Goal: Task Accomplishment & Management: Manage account settings

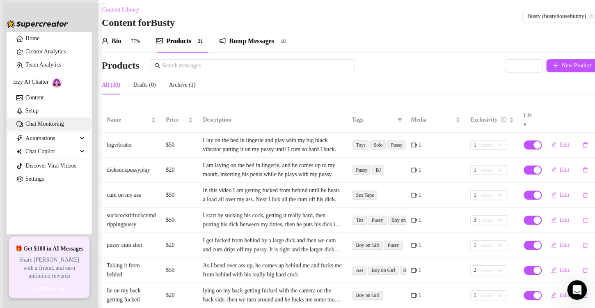
click at [64, 127] on link "Chat Monitoring" at bounding box center [44, 124] width 39 height 6
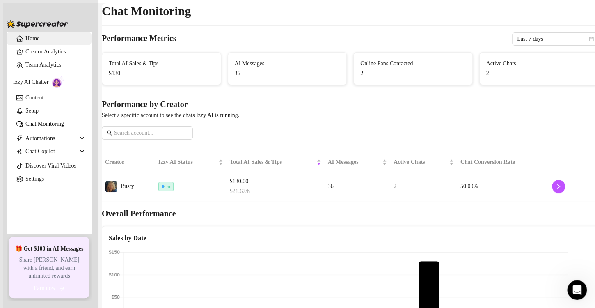
click at [25, 39] on link "Home" at bounding box center [32, 38] width 14 height 6
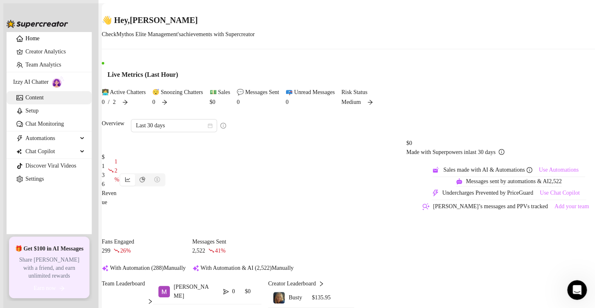
click at [34, 101] on link "Content" at bounding box center [34, 97] width 18 height 6
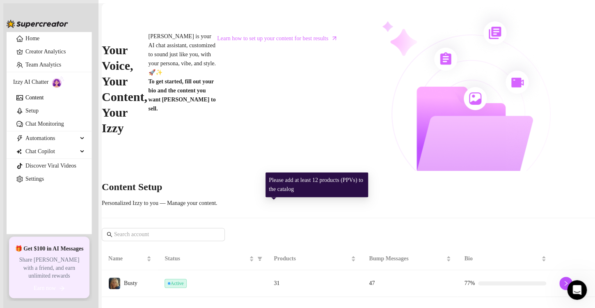
click at [345, 279] on div "31" at bounding box center [315, 283] width 82 height 9
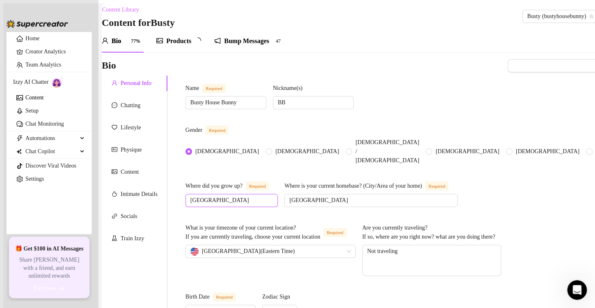
radio input "true"
type input "[DATE]"
click at [185, 46] on div "Products" at bounding box center [178, 41] width 25 height 10
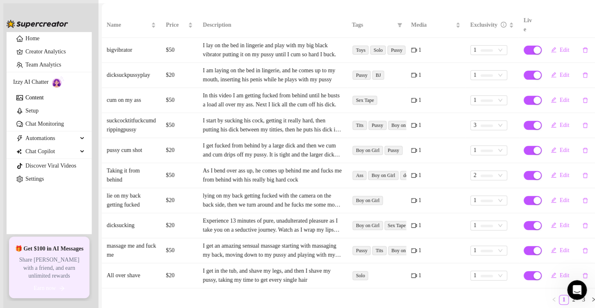
scroll to position [115, 0]
click at [569, 295] on link "2" at bounding box center [573, 299] width 9 height 9
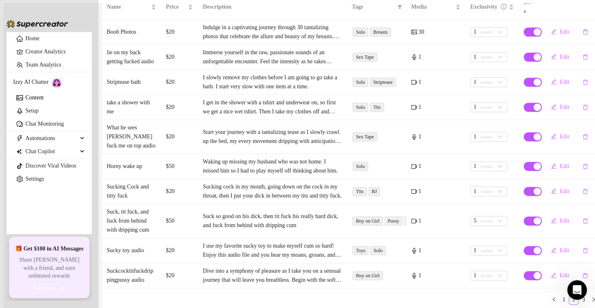
scroll to position [160, 0]
click at [560, 217] on span "Edit" at bounding box center [564, 220] width 9 height 7
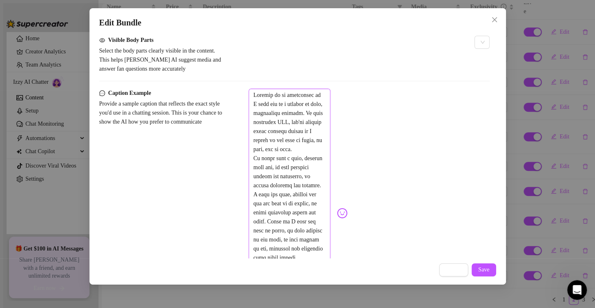
scroll to position [451, 0]
drag, startPoint x: 358, startPoint y: 186, endPoint x: 240, endPoint y: 90, distance: 152.6
click at [240, 90] on form "Account Busty (@bustyhousebunny) Name Name is for your internal organization on…" at bounding box center [294, 16] width 390 height 851
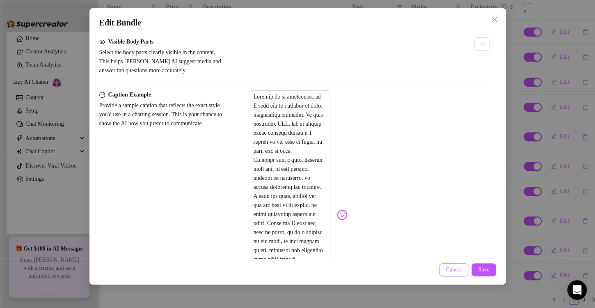
click at [453, 269] on span "Cancel" at bounding box center [454, 269] width 16 height 7
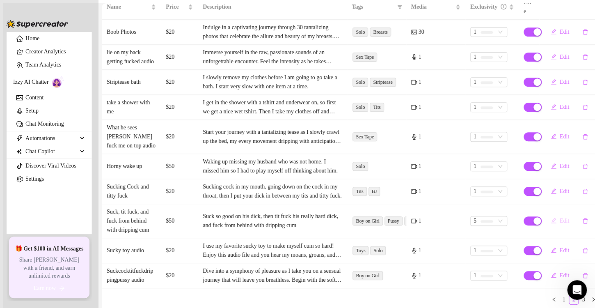
click at [560, 217] on span "Edit" at bounding box center [564, 220] width 9 height 7
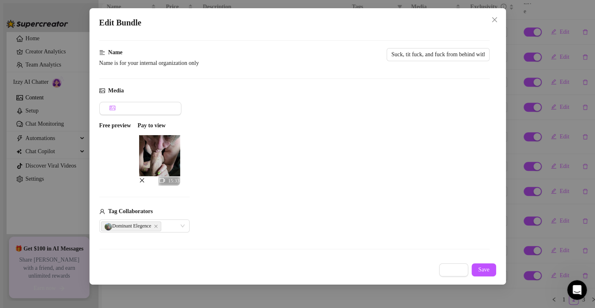
scroll to position [41, 0]
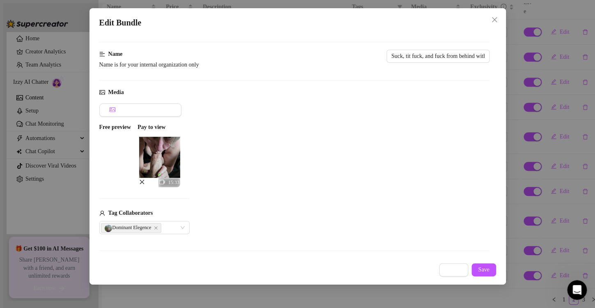
click at [180, 159] on img at bounding box center [159, 157] width 41 height 41
click at [165, 179] on icon "video-camera" at bounding box center [162, 182] width 6 height 6
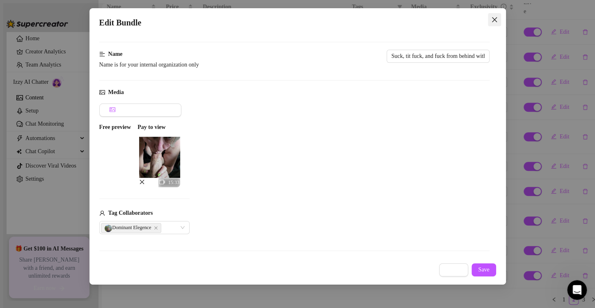
click at [494, 17] on icon "close" at bounding box center [494, 19] width 7 height 7
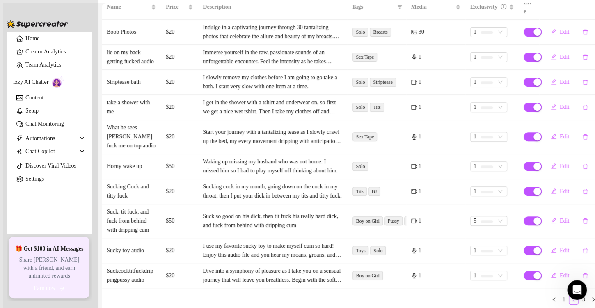
scroll to position [160, 0]
drag, startPoint x: 126, startPoint y: 194, endPoint x: 109, endPoint y: 166, distance: 32.6
click at [109, 204] on td "Suck, tit fuck, and fuck from behind with dripping cum" at bounding box center [131, 221] width 59 height 34
copy td "Suck, tit fuck, and fuck from behind with dripping cum"
click at [579, 295] on link "3" at bounding box center [583, 299] width 9 height 9
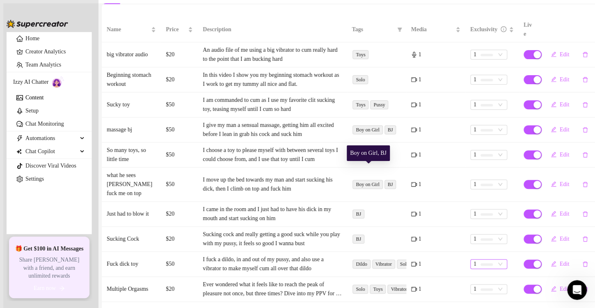
scroll to position [124, 0]
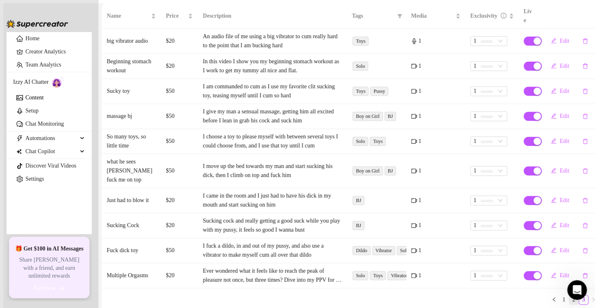
click at [569, 295] on link "2" at bounding box center [573, 299] width 9 height 9
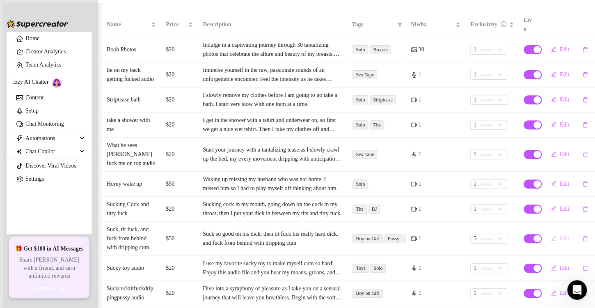
scroll to position [160, 0]
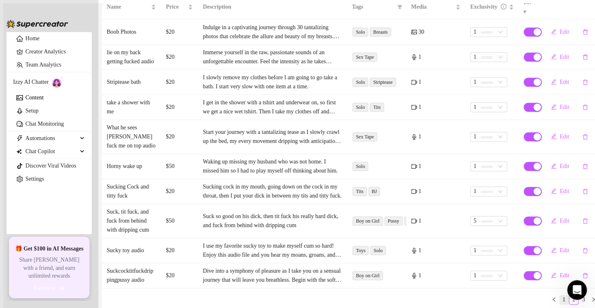
click at [559, 295] on link "1" at bounding box center [563, 299] width 9 height 9
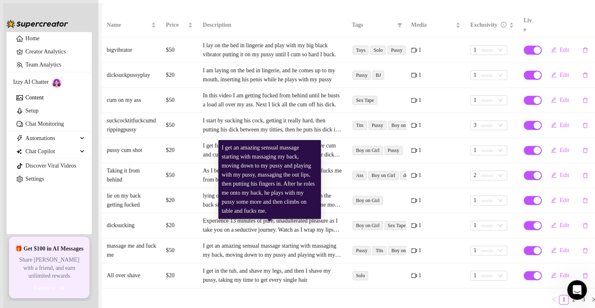
scroll to position [74, 0]
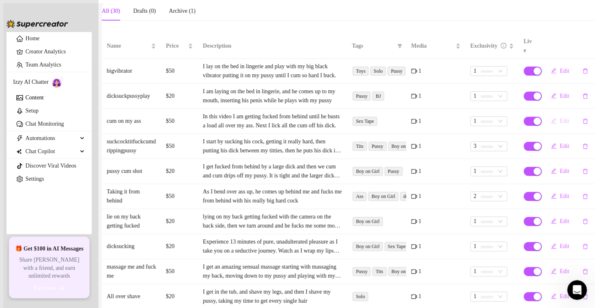
click at [560, 118] on span "Edit" at bounding box center [564, 121] width 9 height 7
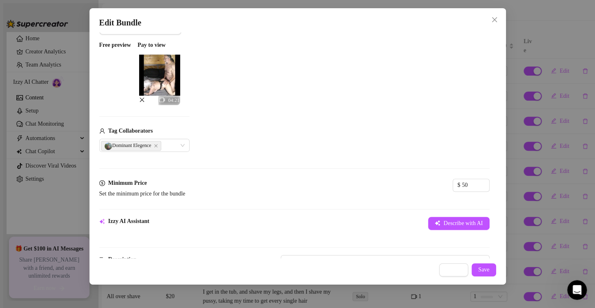
scroll to position [41, 0]
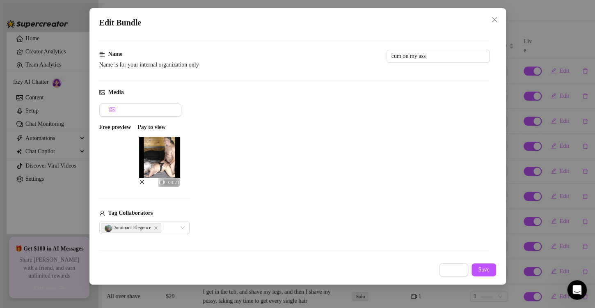
click at [451, 267] on span "Cancel" at bounding box center [454, 269] width 16 height 7
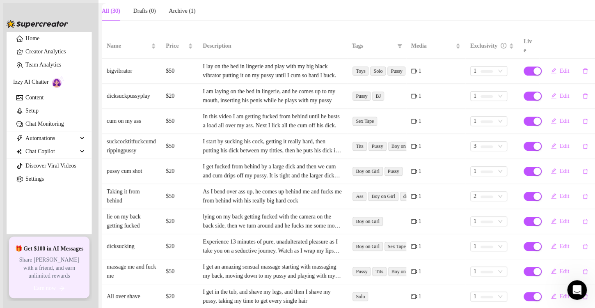
scroll to position [115, 0]
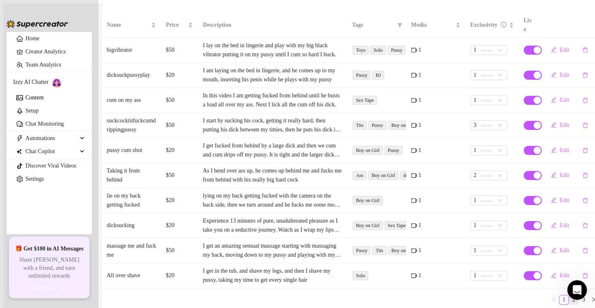
click at [569, 295] on link "2" at bounding box center [573, 299] width 9 height 9
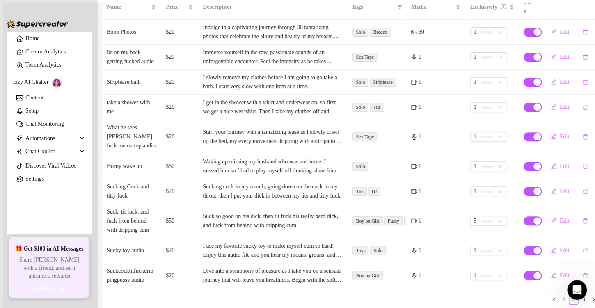
scroll to position [156, 0]
click at [129, 204] on td "Suck, tit fuck, and fuck from behind with dripping cum" at bounding box center [131, 221] width 59 height 34
click at [559, 295] on link "1" at bounding box center [563, 299] width 9 height 9
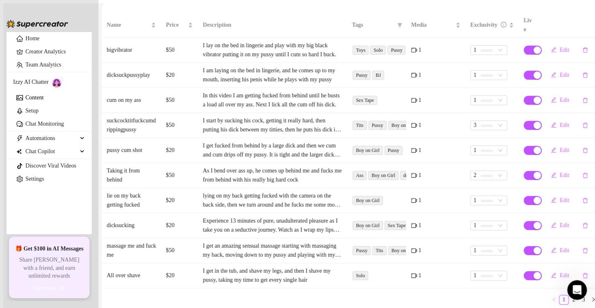
scroll to position [115, 0]
click at [560, 97] on span "Edit" at bounding box center [564, 100] width 9 height 7
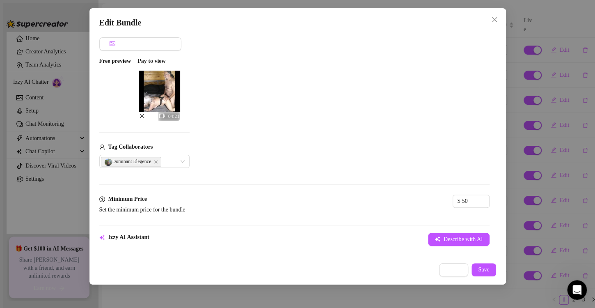
scroll to position [2, 0]
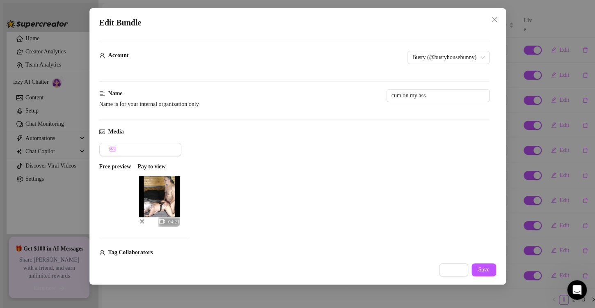
drag, startPoint x: 432, startPoint y: 142, endPoint x: 194, endPoint y: 24, distance: 265.7
click at [194, 24] on div "Edit Bundle Account Busty (@bustyhousebunny) Name Name is for your internal org…" at bounding box center [297, 146] width 416 height 276
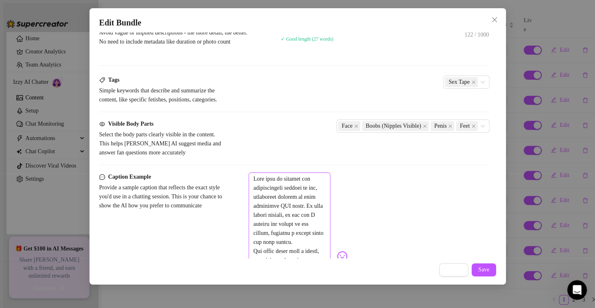
scroll to position [451, 0]
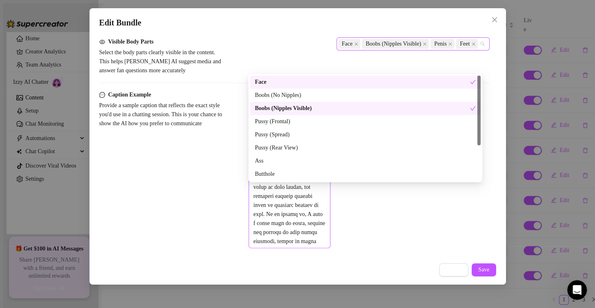
click at [418, 50] on div "Face Boobs (Nipples Visible) Penis Feet" at bounding box center [408, 43] width 141 height 11
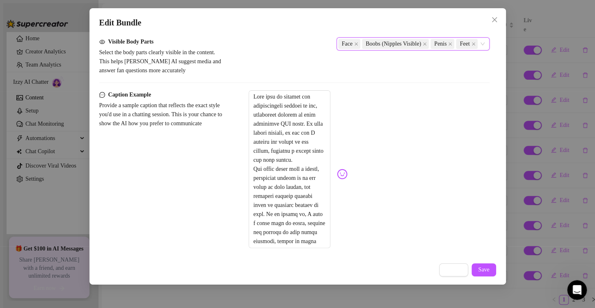
click at [418, 50] on div "Face Boobs (Nipples Visible) Penis Feet" at bounding box center [408, 43] width 141 height 11
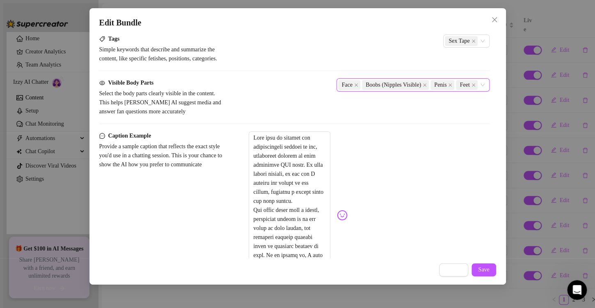
scroll to position [369, 0]
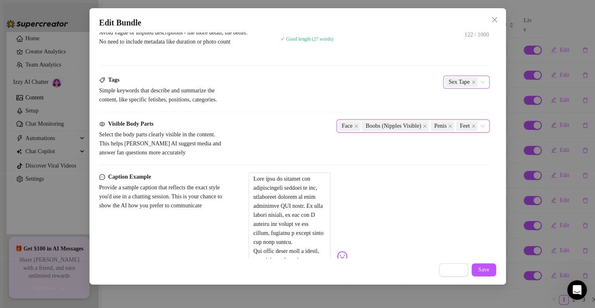
click at [445, 88] on div "Sex Tape" at bounding box center [462, 81] width 34 height 11
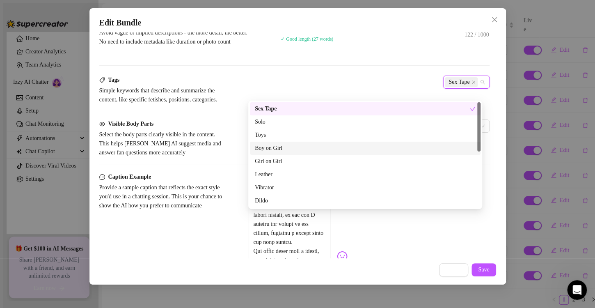
click at [276, 149] on div "Boy on Girl" at bounding box center [365, 148] width 221 height 9
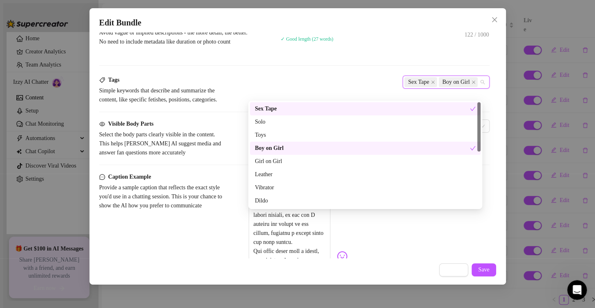
scroll to position [41, 0]
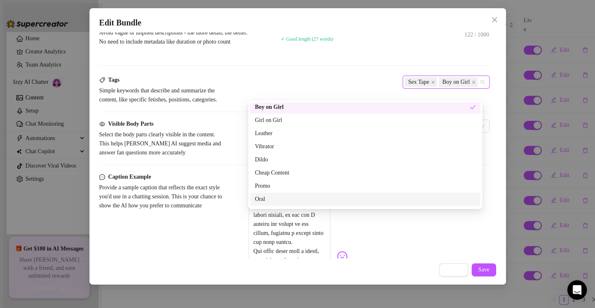
click at [274, 200] on div "Oral" at bounding box center [365, 198] width 221 height 9
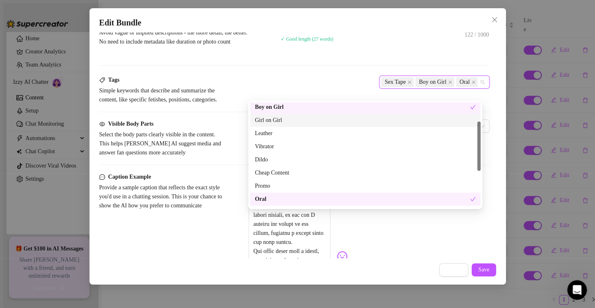
scroll to position [0, 0]
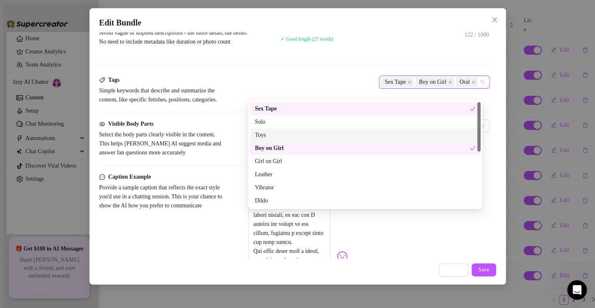
click at [272, 136] on div "Toys" at bounding box center [365, 134] width 221 height 9
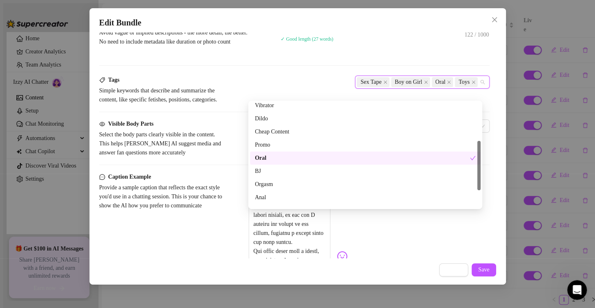
scroll to position [118, 0]
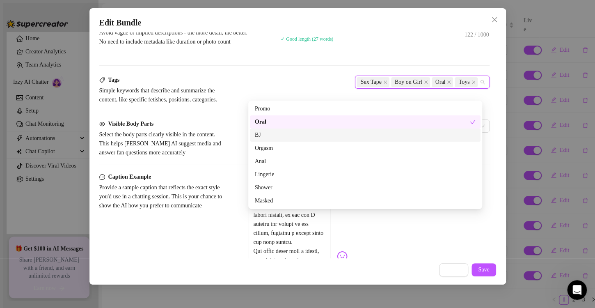
click at [278, 136] on div "BJ" at bounding box center [365, 134] width 221 height 9
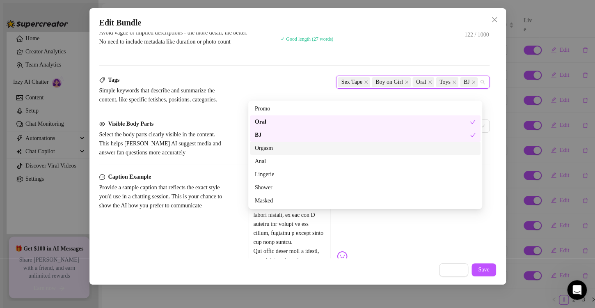
click at [279, 151] on div "Orgasm" at bounding box center [365, 148] width 221 height 9
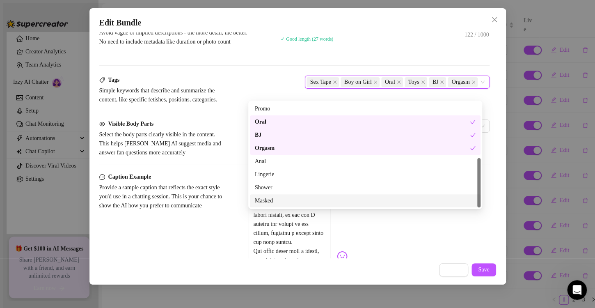
click at [486, 247] on div "Account Busty (@bustyhousebunny) Name Name is for your internal organization on…" at bounding box center [297, 145] width 397 height 226
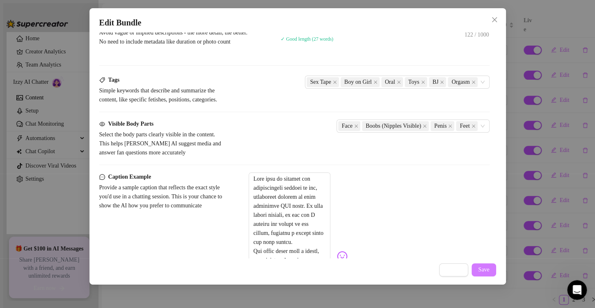
click at [482, 267] on span "Save" at bounding box center [483, 269] width 11 height 7
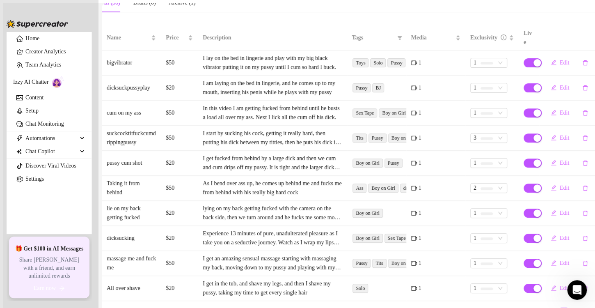
scroll to position [115, 0]
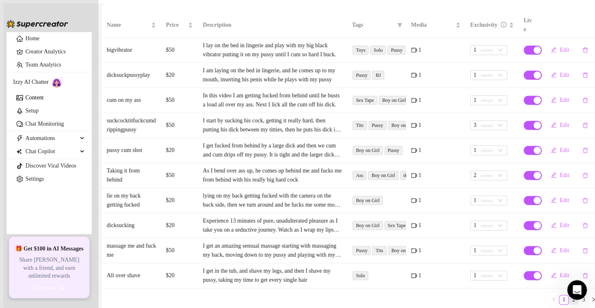
click at [569, 295] on link "2" at bounding box center [573, 299] width 9 height 9
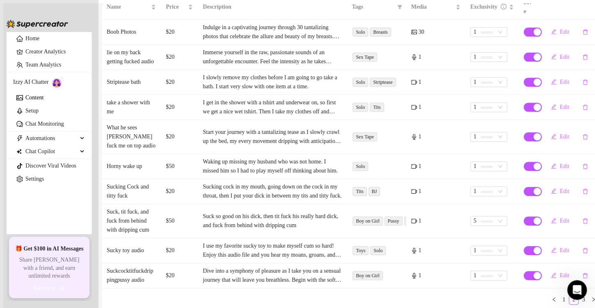
scroll to position [160, 0]
click at [579, 295] on link "3" at bounding box center [583, 299] width 9 height 9
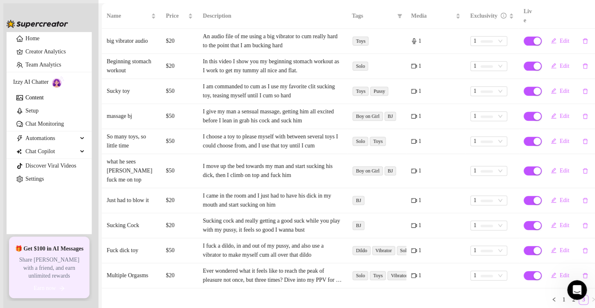
scroll to position [124, 0]
click at [560, 113] on span "Edit" at bounding box center [564, 116] width 9 height 7
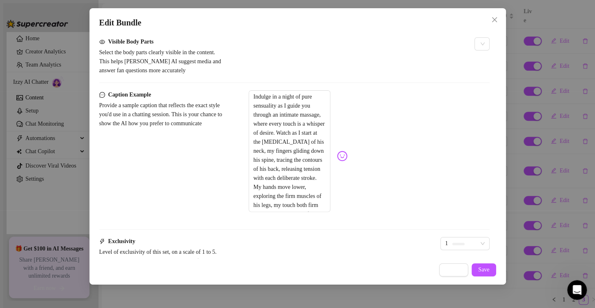
scroll to position [533, 0]
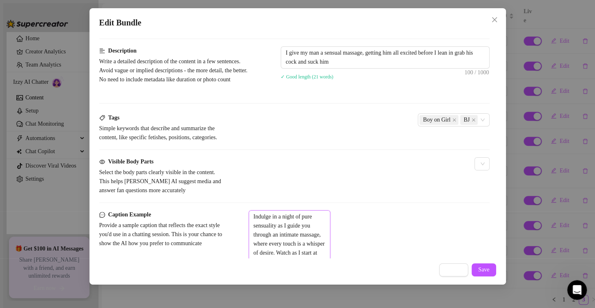
drag, startPoint x: 297, startPoint y: 147, endPoint x: 236, endPoint y: 30, distance: 132.1
click at [236, 30] on div "Edit Bundle Account Busty (@bustyhousebunny) Name Name is for your internal org…" at bounding box center [297, 146] width 416 height 276
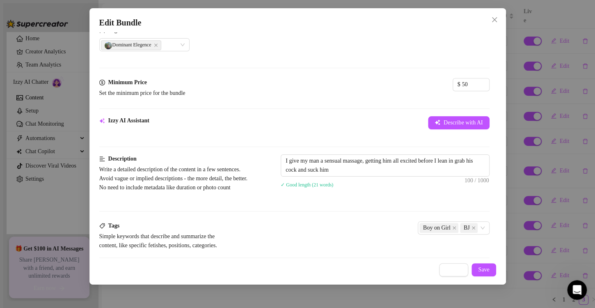
scroll to position [306, 0]
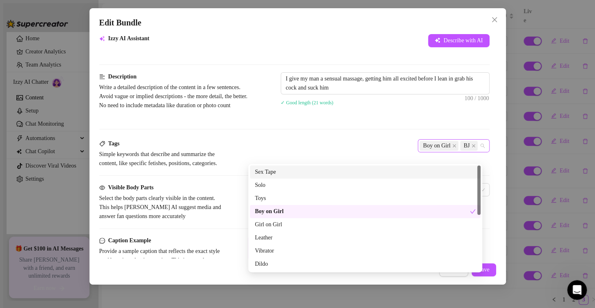
click at [419, 151] on div "Boy on Girl BJ" at bounding box center [449, 145] width 60 height 11
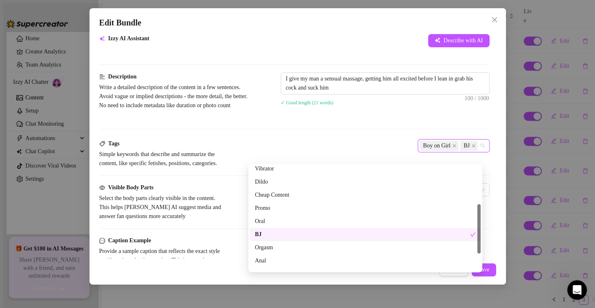
scroll to position [118, 0]
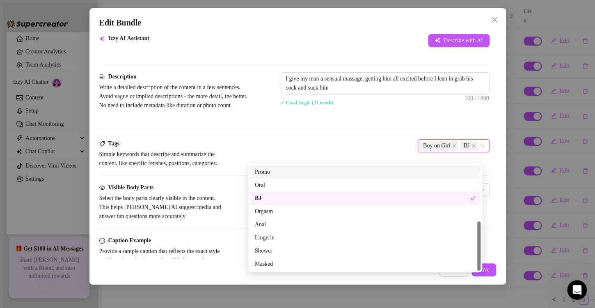
click at [404, 110] on div "Description Write a detailed description of the content in a few sentences. Avo…" at bounding box center [294, 95] width 390 height 47
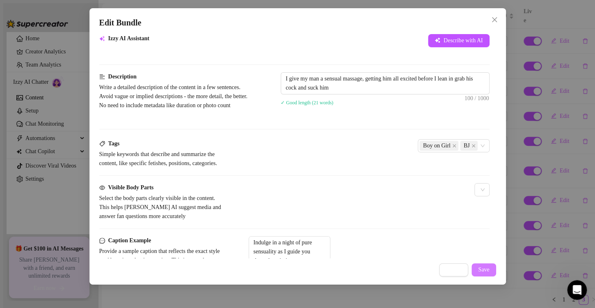
click at [480, 267] on span "Save" at bounding box center [483, 269] width 11 height 7
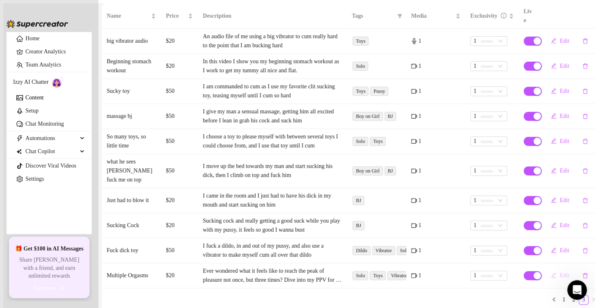
click at [560, 272] on span "Edit" at bounding box center [564, 275] width 9 height 7
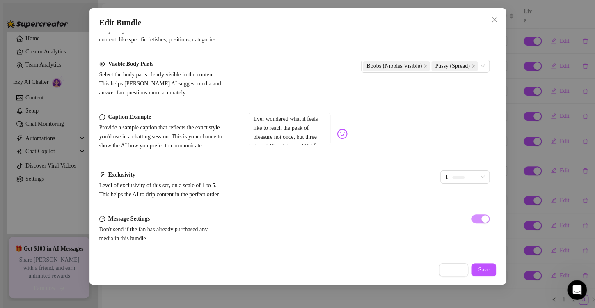
scroll to position [474, 0]
drag, startPoint x: 451, startPoint y: 108, endPoint x: 251, endPoint y: 99, distance: 199.6
click at [251, 112] on textarea "Ever wondered what it feels like to reach the peak of pleasure not once, but th…" at bounding box center [290, 128] width 82 height 33
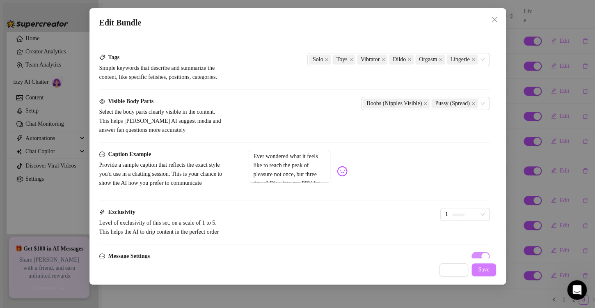
click at [482, 270] on span "Save" at bounding box center [483, 269] width 11 height 7
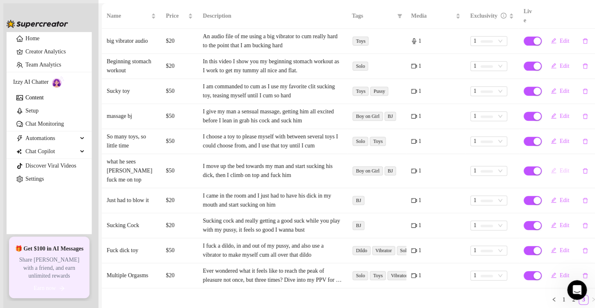
click at [560, 167] on span "Edit" at bounding box center [564, 170] width 9 height 7
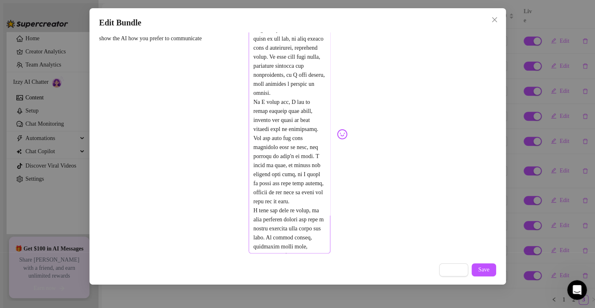
scroll to position [615, 0]
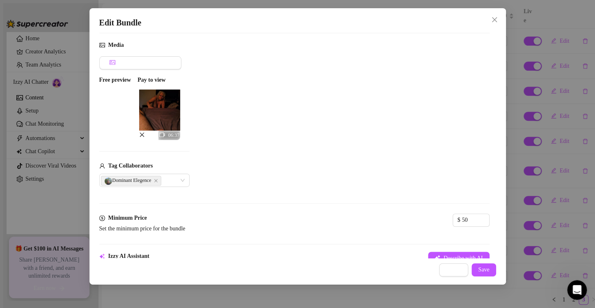
drag, startPoint x: 429, startPoint y: 191, endPoint x: 259, endPoint y: 96, distance: 195.1
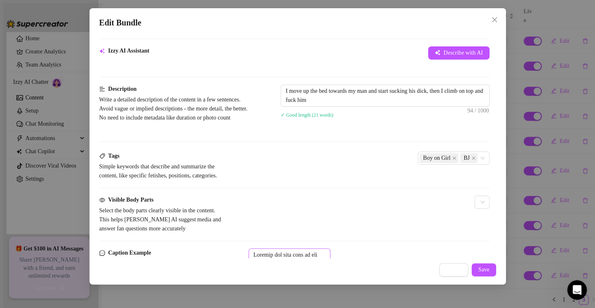
scroll to position [457, 0]
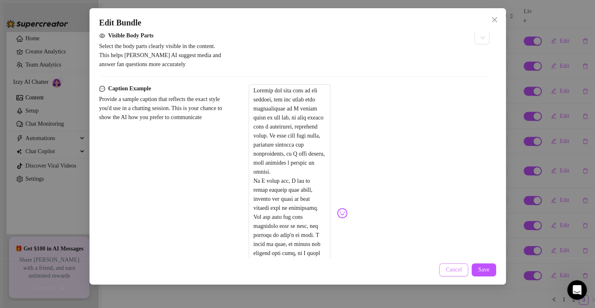
click at [450, 272] on span "Cancel" at bounding box center [454, 269] width 16 height 7
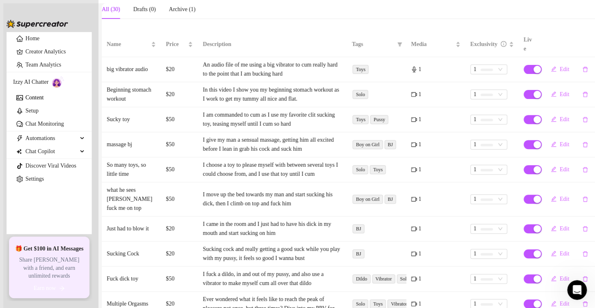
scroll to position [124, 0]
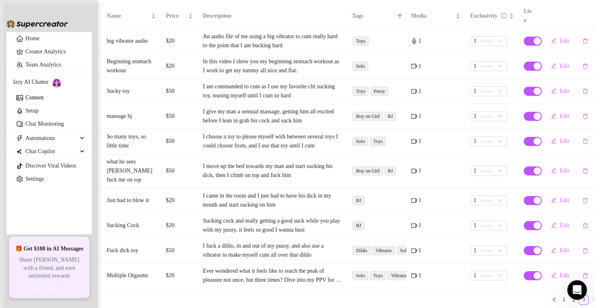
drag, startPoint x: 553, startPoint y: 271, endPoint x: 538, endPoint y: 289, distance: 23.9
click at [538, 207] on main "Content Library Content for Busty Busty (bustyhousebunny) Bio 77% Products 3 1 …" at bounding box center [350, 53] width 496 height 308
click at [569, 295] on link "2" at bounding box center [573, 299] width 9 height 9
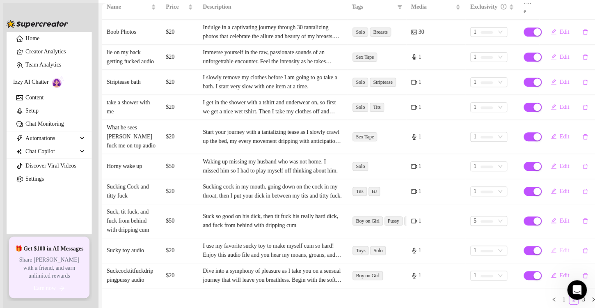
click at [560, 249] on span "Edit" at bounding box center [564, 250] width 9 height 7
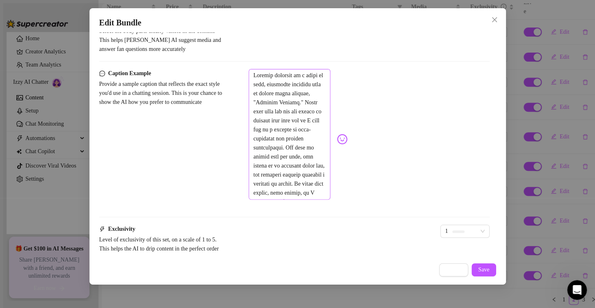
scroll to position [492, 0]
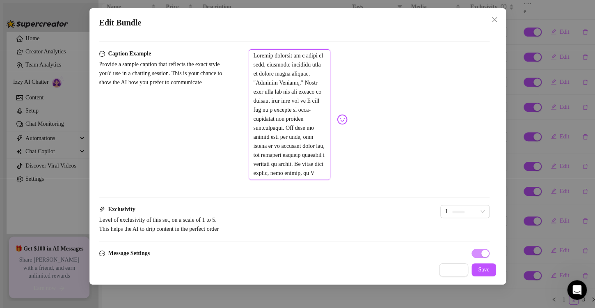
drag, startPoint x: 337, startPoint y: 196, endPoint x: 247, endPoint y: 78, distance: 148.0
click at [247, 78] on div "Caption Example Provide a sample caption that reflects the exact style you'd us…" at bounding box center [294, 119] width 390 height 140
click at [479, 267] on span "Save" at bounding box center [483, 269] width 11 height 7
click at [454, 272] on span "Cancel" at bounding box center [454, 269] width 16 height 7
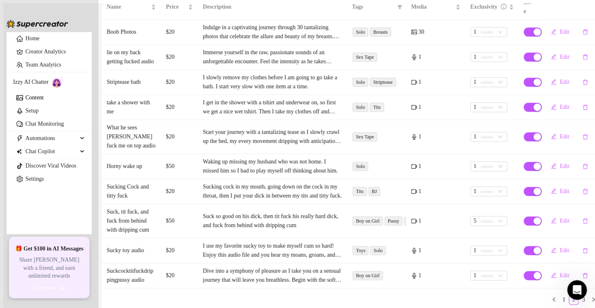
scroll to position [160, 0]
click at [559, 295] on link "1" at bounding box center [563, 299] width 9 height 9
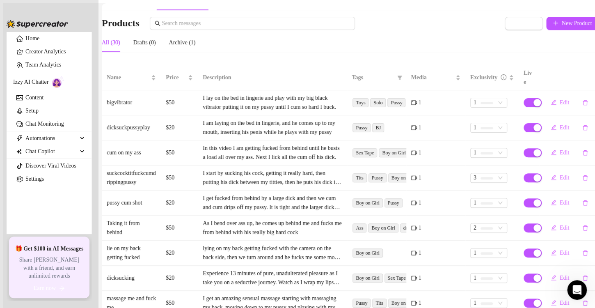
scroll to position [33, 0]
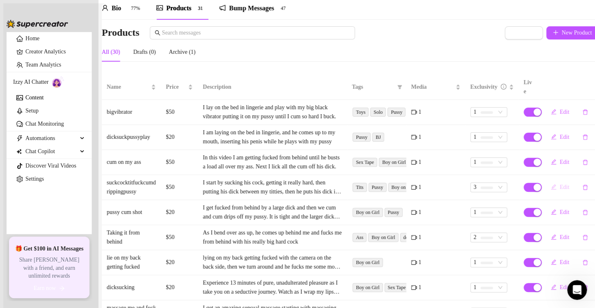
click at [560, 184] on span "Edit" at bounding box center [564, 187] width 9 height 7
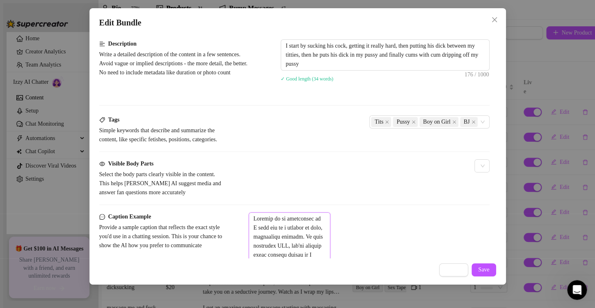
scroll to position [82, 0]
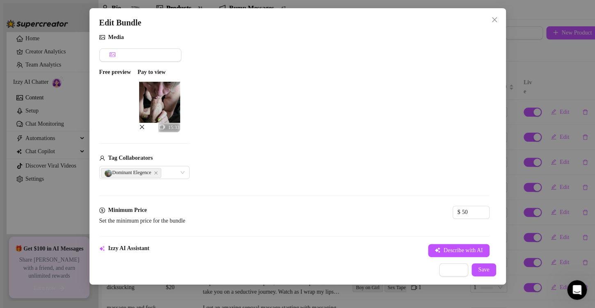
drag, startPoint x: 350, startPoint y: 222, endPoint x: 195, endPoint y: 19, distance: 254.6
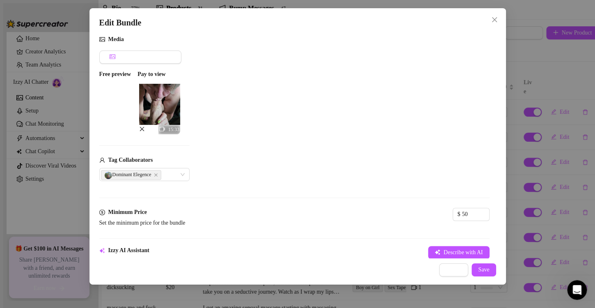
click at [195, 19] on div "Edit Bundle Account Busty (@bustyhousebunny) Name Name is for your internal org…" at bounding box center [297, 146] width 416 height 276
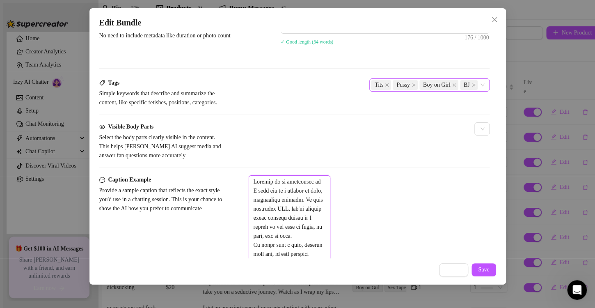
scroll to position [411, 0]
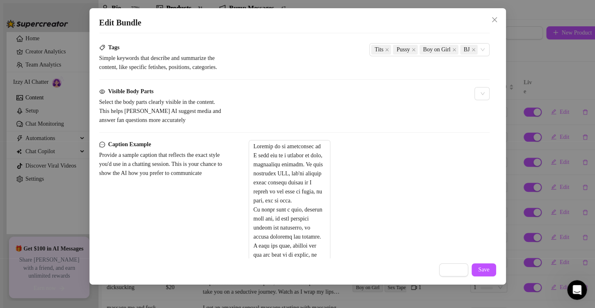
click at [396, 125] on div "Visible Body Parts Select the body parts clearly visible in the content. This h…" at bounding box center [294, 106] width 390 height 38
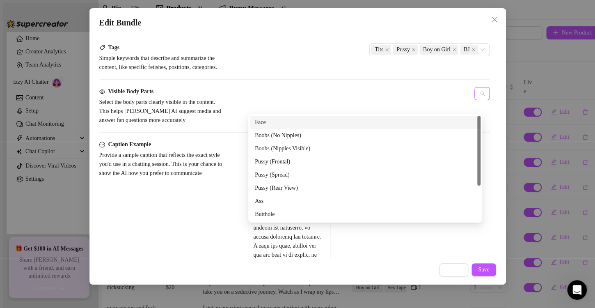
click at [476, 99] on div at bounding box center [477, 93] width 3 height 11
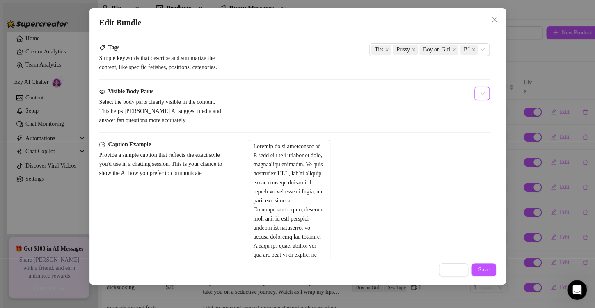
click at [476, 99] on div at bounding box center [477, 93] width 3 height 11
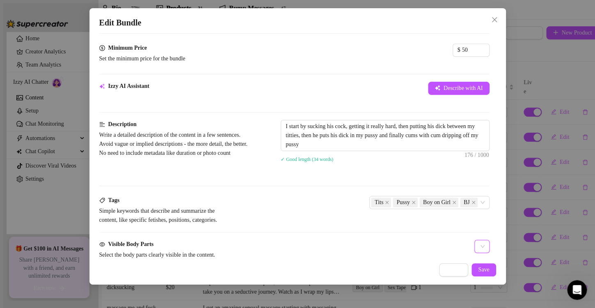
scroll to position [370, 0]
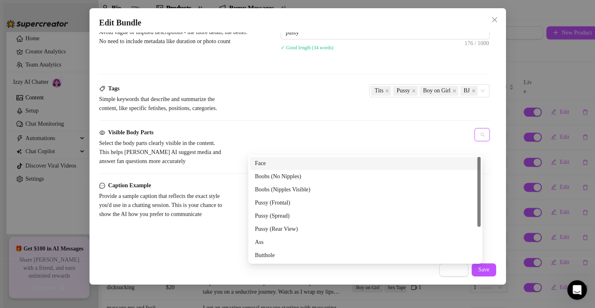
click at [476, 140] on div at bounding box center [477, 134] width 3 height 11
click at [306, 192] on div "Boobs (Nipples Visible)" at bounding box center [365, 189] width 221 height 9
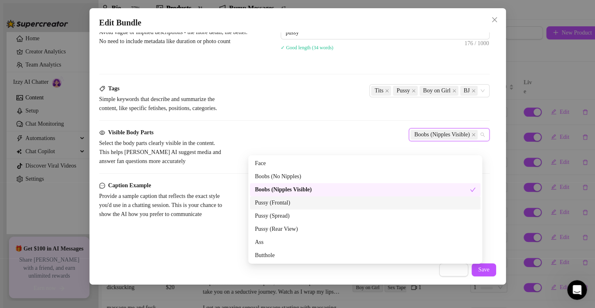
click at [278, 203] on div "Pussy (Frontal)" at bounding box center [365, 202] width 221 height 9
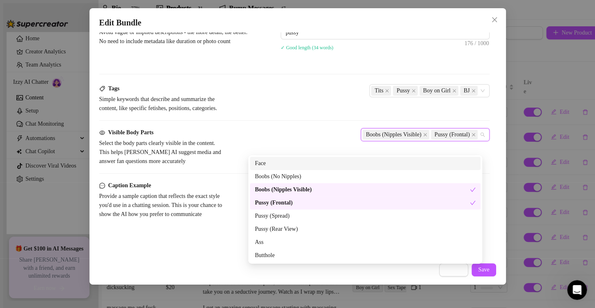
click at [282, 162] on div "Face" at bounding box center [365, 163] width 221 height 9
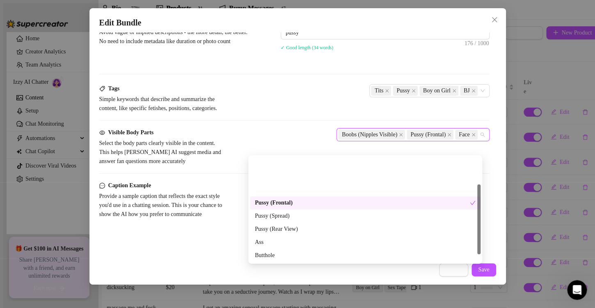
scroll to position [41, 0]
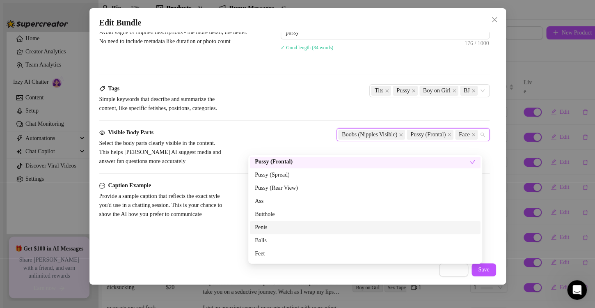
click at [273, 228] on div "Penis" at bounding box center [365, 227] width 221 height 9
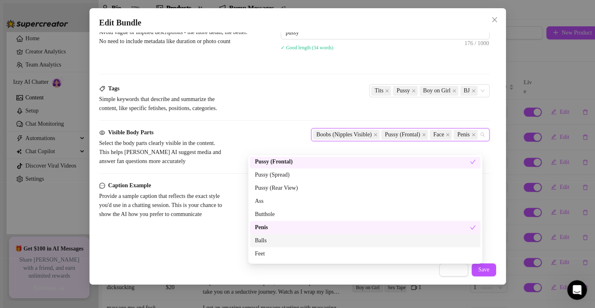
click at [272, 243] on div "Balls" at bounding box center [365, 240] width 221 height 9
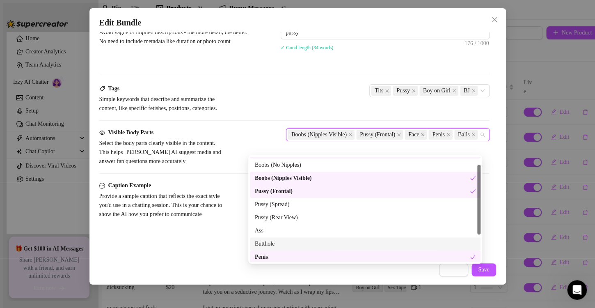
scroll to position [53, 0]
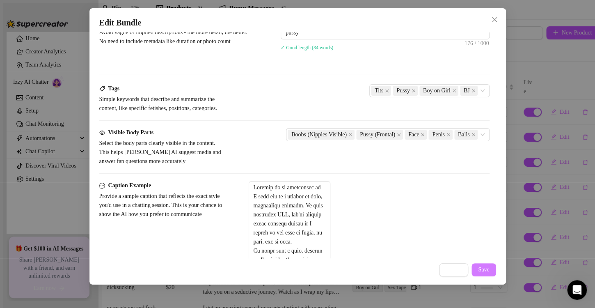
click at [484, 269] on span "Save" at bounding box center [483, 269] width 11 height 7
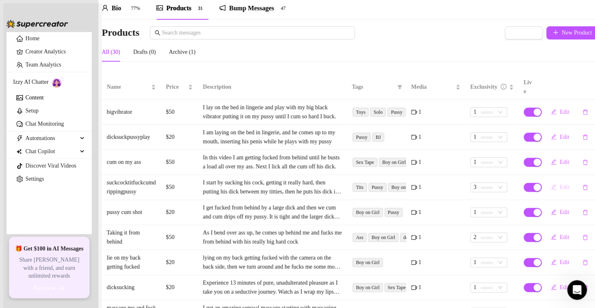
click at [560, 184] on span "Edit" at bounding box center [564, 187] width 9 height 7
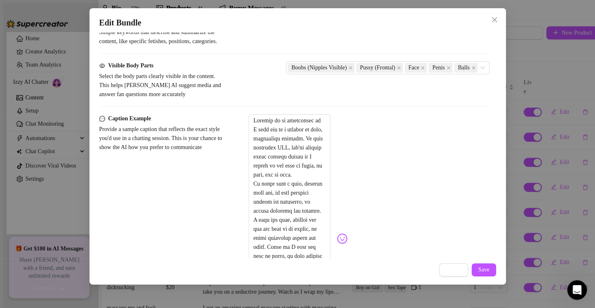
scroll to position [451, 0]
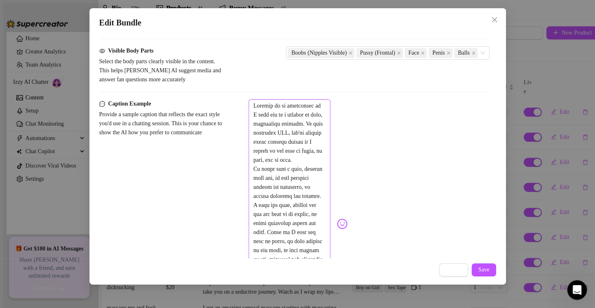
click at [281, 154] on textarea at bounding box center [290, 218] width 82 height 239
click at [450, 268] on span "Cancel" at bounding box center [454, 269] width 16 height 7
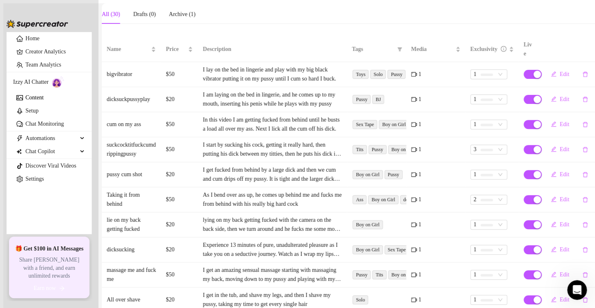
scroll to position [115, 0]
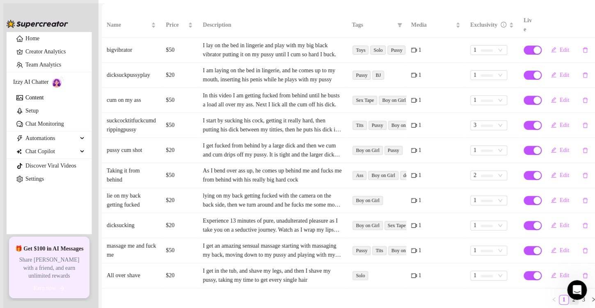
click at [569, 295] on link "2" at bounding box center [573, 299] width 9 height 9
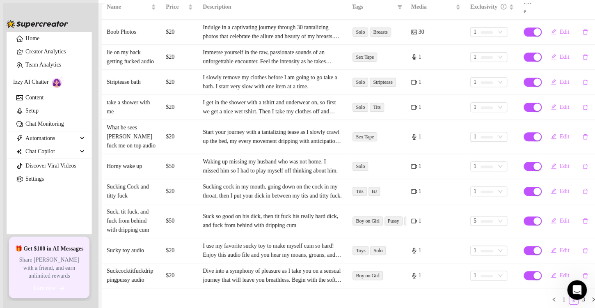
scroll to position [156, 0]
click at [560, 272] on span "Edit" at bounding box center [564, 275] width 9 height 7
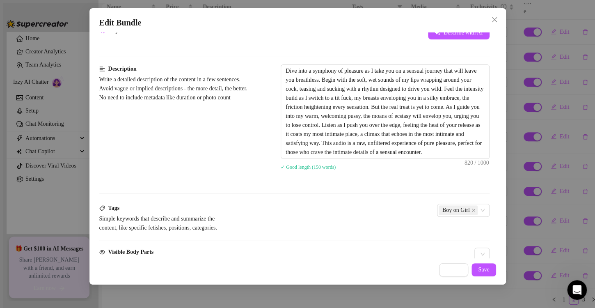
scroll to position [328, 0]
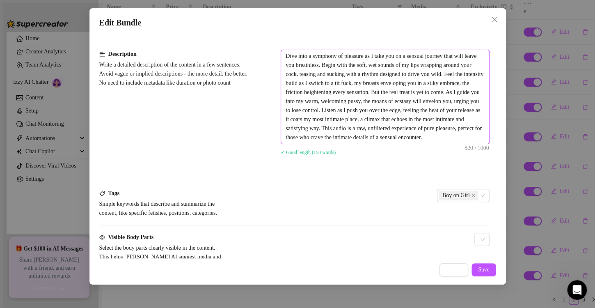
click at [355, 94] on textarea "Dive into a symphony of pleasure as I take you on a sensual journey that will l…" at bounding box center [385, 97] width 208 height 94
click at [453, 270] on span "Cancel" at bounding box center [454, 269] width 16 height 7
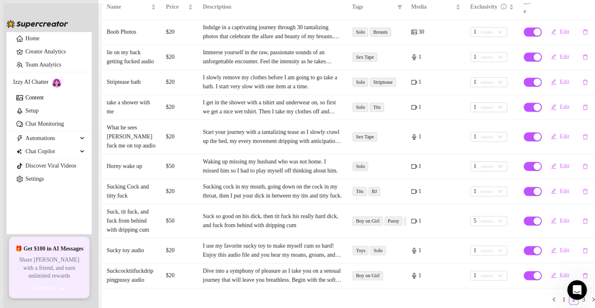
scroll to position [160, 0]
click at [559, 295] on link "1" at bounding box center [563, 299] width 9 height 9
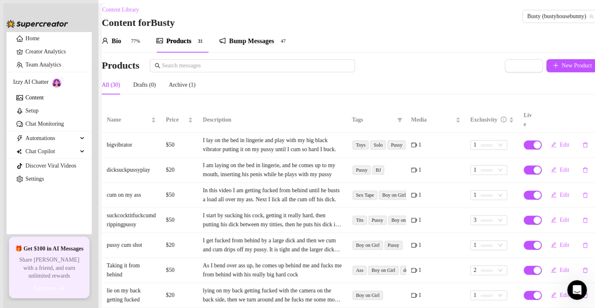
scroll to position [41, 0]
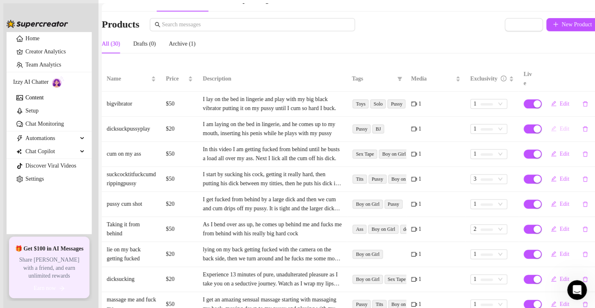
click at [560, 126] on span "Edit" at bounding box center [564, 129] width 9 height 7
type textarea "Indulge in 4 minutes of pure, unbridled pleasure. [PERSON_NAME] back and watch …"
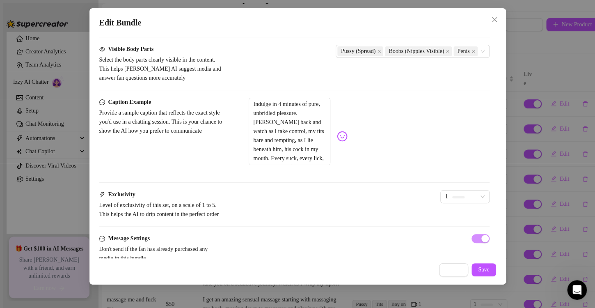
scroll to position [451, 0]
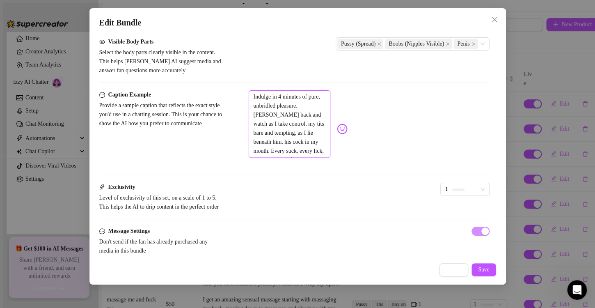
drag, startPoint x: 330, startPoint y: 176, endPoint x: 245, endPoint y: 118, distance: 102.5
click at [245, 118] on div "Caption Example Provide a sample caption that reflects the exact style you'd us…" at bounding box center [294, 128] width 390 height 77
click at [449, 268] on span "Cancel" at bounding box center [454, 269] width 16 height 7
